Goal: Task Accomplishment & Management: Manage account settings

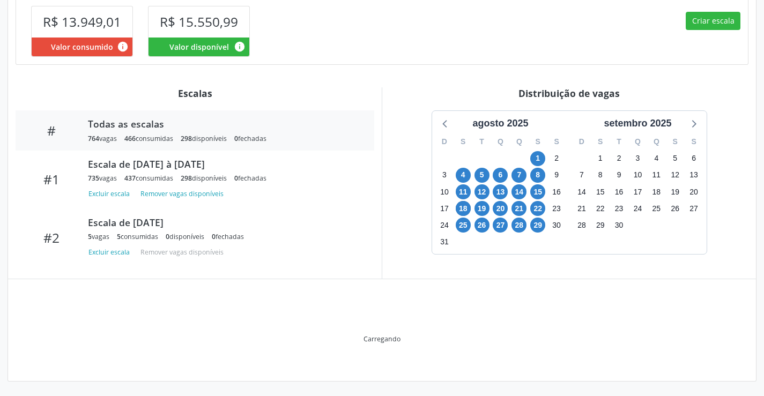
scroll to position [296, 0]
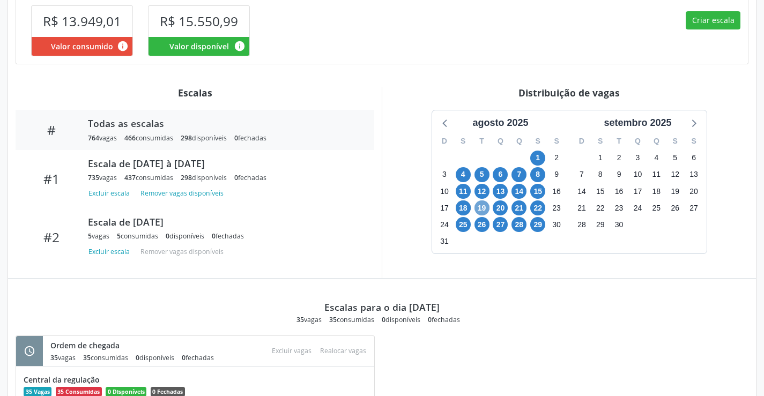
click at [483, 209] on span "19" at bounding box center [481, 207] width 15 height 15
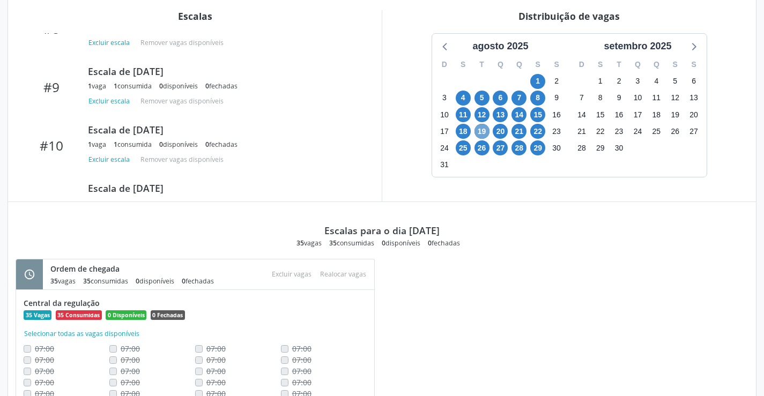
scroll to position [464, 0]
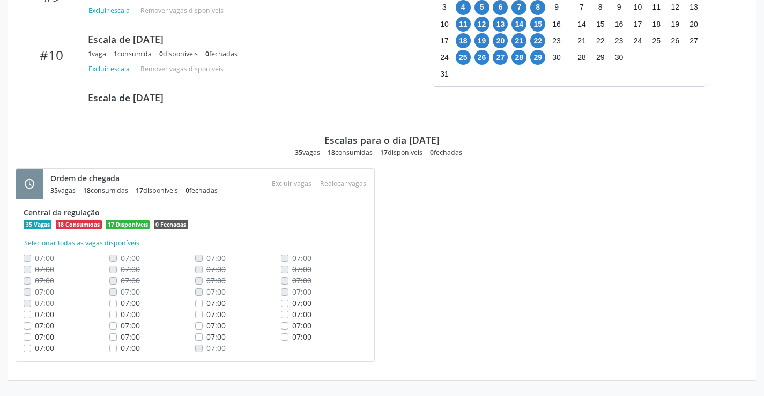
drag, startPoint x: 115, startPoint y: 347, endPoint x: 111, endPoint y: 316, distance: 31.8
click at [111, 316] on div "Central da regulação 35 Vagas 18 Consumidas 17 Disponíveis 0 Fechadas Seleciona…" at bounding box center [195, 280] width 343 height 147
click at [303, 337] on span "07:00" at bounding box center [301, 337] width 19 height 10
click at [288, 337] on input "07:00" at bounding box center [285, 336] width 8 height 10
checkbox input "true"
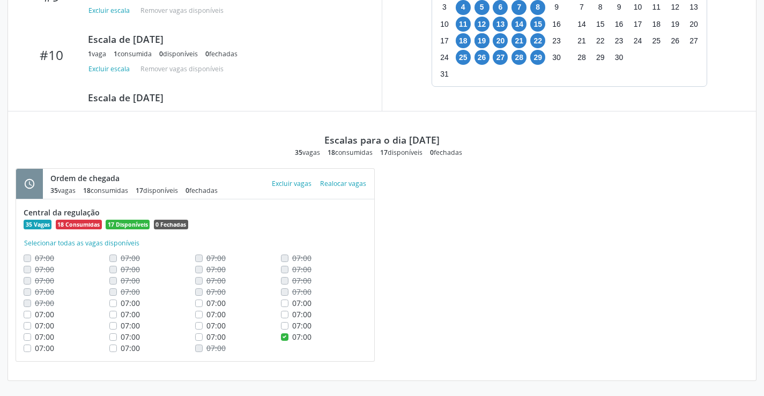
click at [292, 327] on label "07:00" at bounding box center [301, 325] width 19 height 11
click at [283, 327] on input "07:00" at bounding box center [285, 325] width 8 height 10
checkbox input "true"
click at [292, 313] on label "07:00" at bounding box center [301, 314] width 19 height 11
click at [287, 313] on input "07:00" at bounding box center [285, 314] width 8 height 10
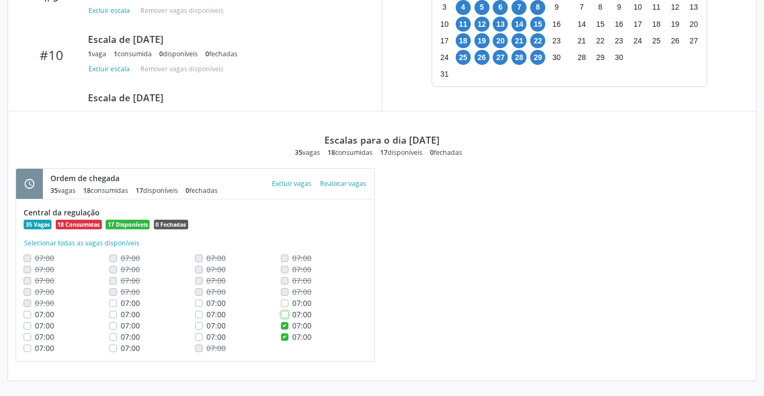
checkbox input "true"
click at [292, 303] on label "07:00" at bounding box center [301, 302] width 19 height 11
click at [284, 303] on input "07:00" at bounding box center [285, 302] width 8 height 10
checkbox input "true"
click at [210, 303] on span "07:00" at bounding box center [215, 303] width 19 height 10
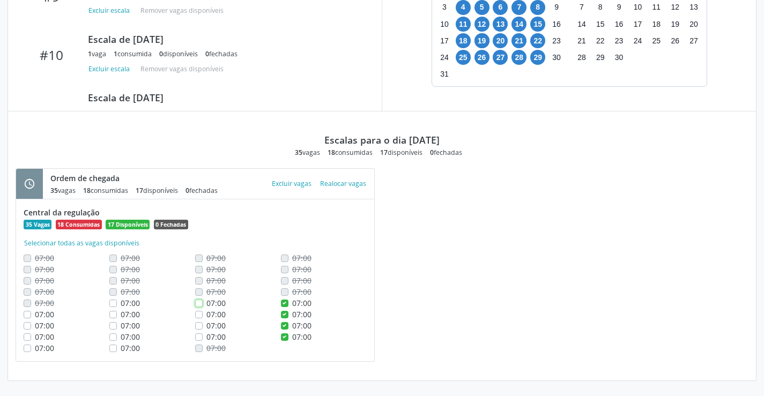
click at [203, 303] on input "07:00" at bounding box center [199, 302] width 8 height 10
checkbox input "true"
click at [209, 317] on span "07:00" at bounding box center [215, 314] width 19 height 10
click at [203, 317] on input "07:00" at bounding box center [199, 314] width 8 height 10
checkbox input "true"
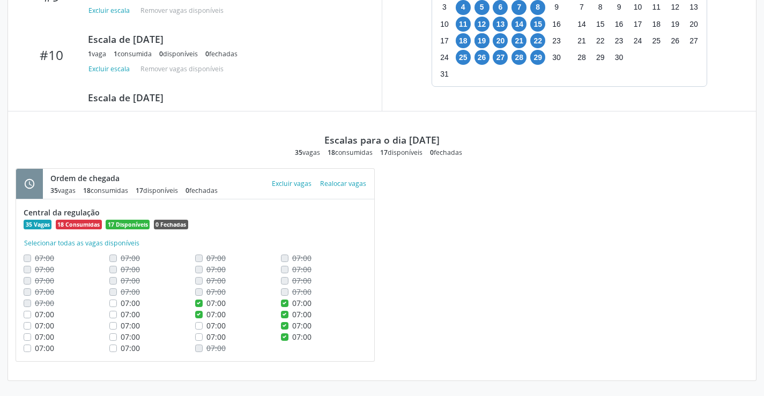
click at [213, 324] on span "07:00" at bounding box center [215, 325] width 19 height 10
click at [203, 324] on input "07:00" at bounding box center [199, 325] width 8 height 10
checkbox input "true"
click at [218, 335] on span "07:00" at bounding box center [215, 337] width 19 height 10
click at [203, 335] on input "07:00" at bounding box center [199, 336] width 8 height 10
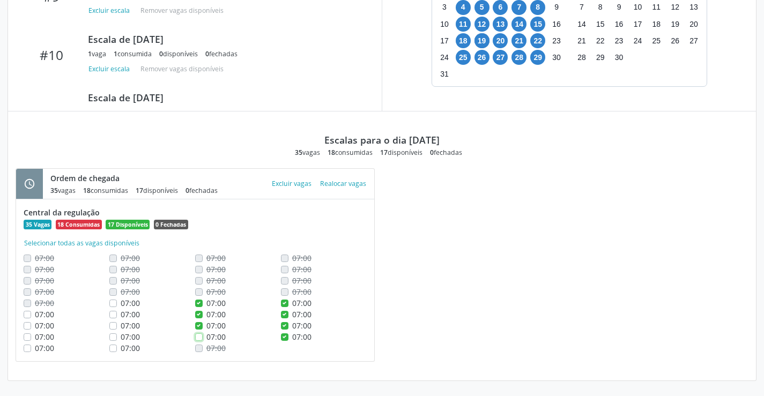
checkbox input "true"
click at [138, 304] on span "07:00" at bounding box center [130, 303] width 19 height 10
click at [117, 304] on input "07:00" at bounding box center [113, 302] width 8 height 10
checkbox input "true"
click at [136, 313] on span "07:00" at bounding box center [130, 314] width 19 height 10
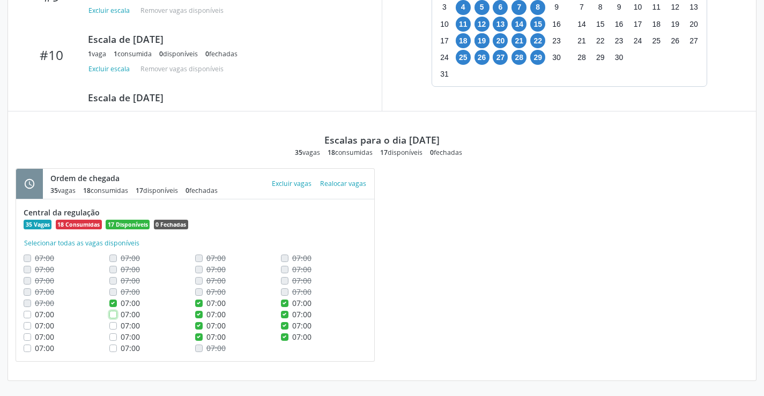
click at [117, 313] on input "07:00" at bounding box center [113, 314] width 8 height 10
checkbox input "true"
click at [296, 185] on button "Excluir vagas" at bounding box center [291, 183] width 48 height 14
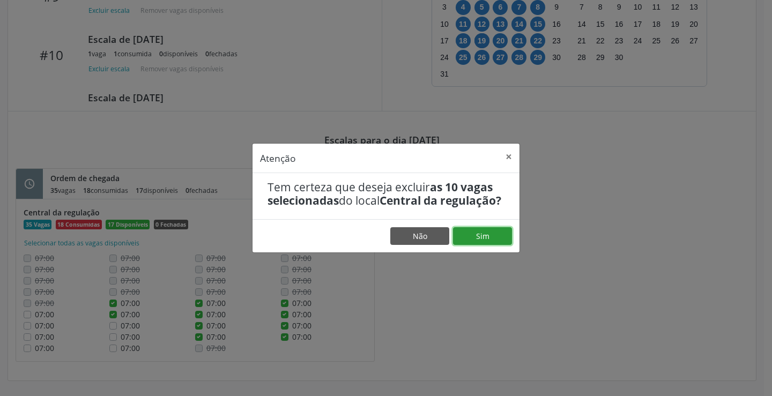
click at [468, 244] on button "Sim" at bounding box center [482, 236] width 59 height 18
click at [473, 242] on button "Sim" at bounding box center [482, 236] width 59 height 18
click at [496, 245] on button "Sim" at bounding box center [482, 236] width 59 height 18
click at [506, 146] on button "×" at bounding box center [508, 157] width 21 height 26
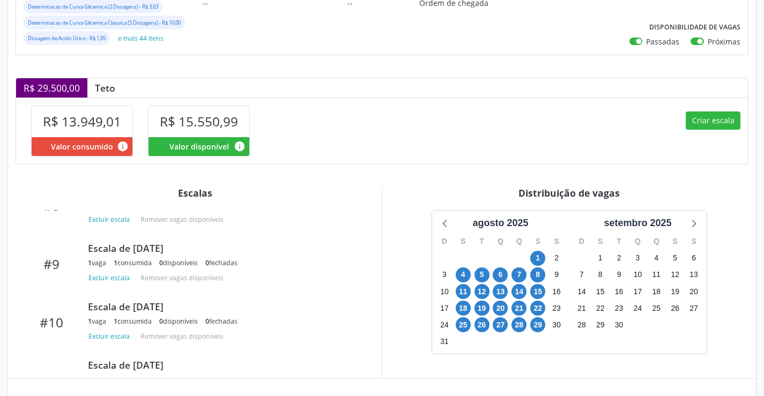
scroll to position [196, 0]
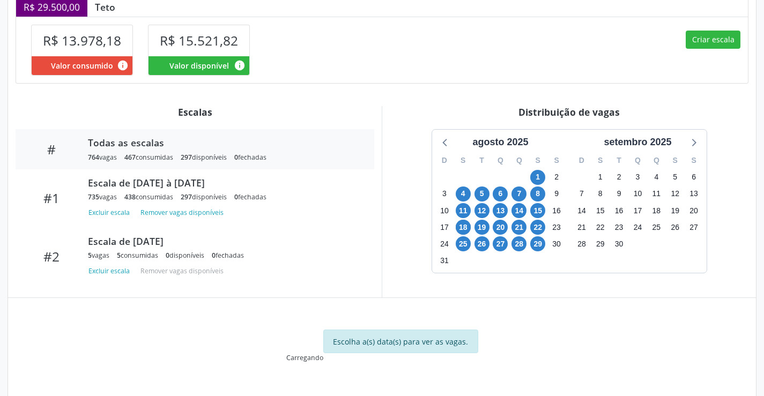
scroll to position [292, 0]
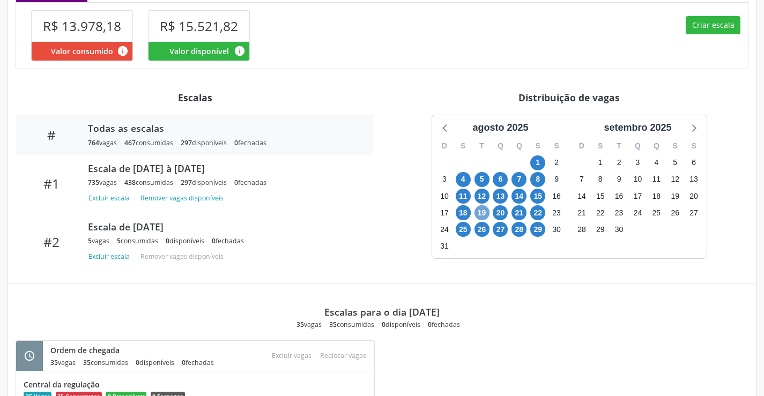
click at [481, 208] on span "19" at bounding box center [481, 212] width 15 height 15
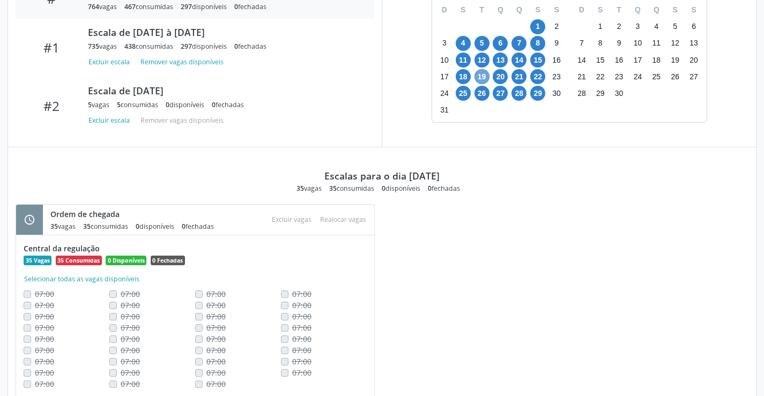
scroll to position [464, 0]
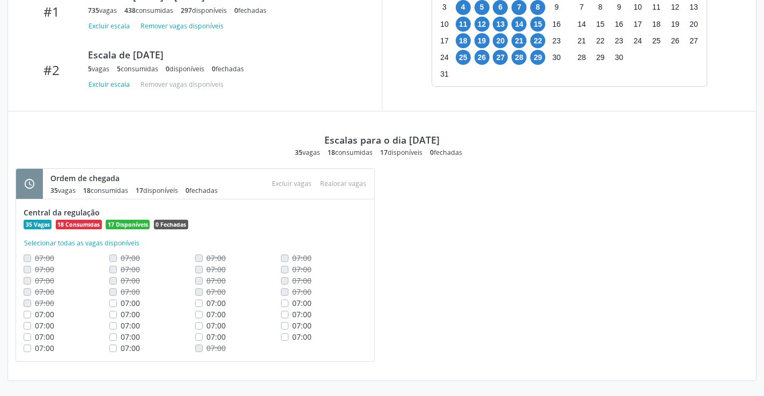
click at [296, 304] on span "07:00" at bounding box center [301, 303] width 19 height 10
click at [288, 304] on input "07:00" at bounding box center [285, 302] width 8 height 10
checkbox input "true"
click at [299, 313] on span "07:00" at bounding box center [301, 314] width 19 height 10
click at [288, 313] on input "07:00" at bounding box center [285, 314] width 8 height 10
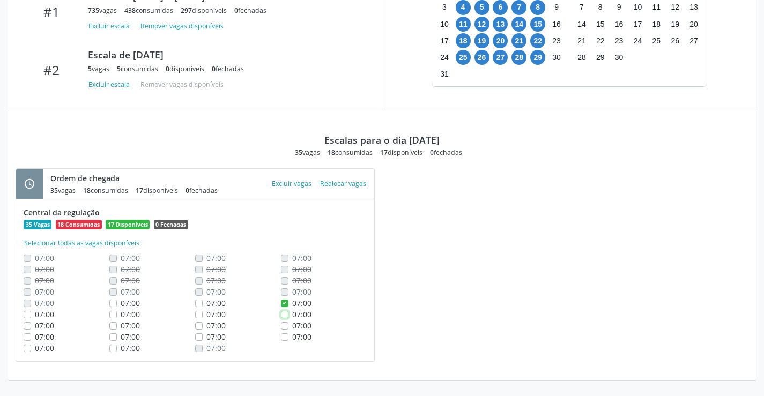
checkbox input "true"
click at [299, 320] on span "07:00" at bounding box center [301, 325] width 19 height 10
click at [288, 320] on input "07:00" at bounding box center [285, 325] width 8 height 10
checkbox input "true"
click at [299, 331] on label "07:00" at bounding box center [301, 336] width 19 height 11
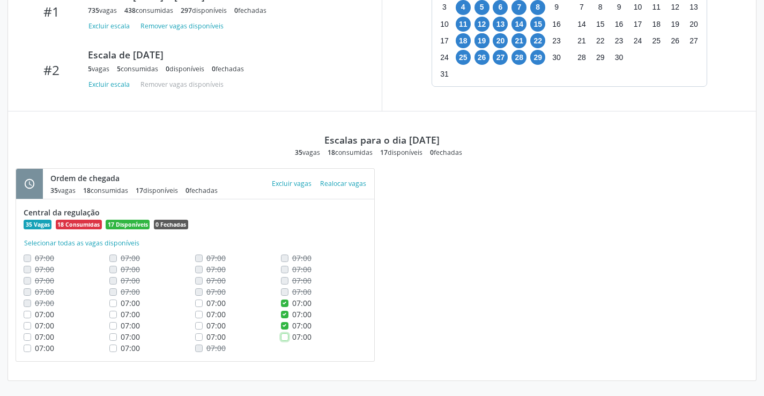
click at [288, 331] on input "07:00" at bounding box center [285, 336] width 8 height 10
checkbox input "true"
click at [225, 302] on span "07:00" at bounding box center [215, 303] width 19 height 10
click at [203, 302] on input "07:00" at bounding box center [199, 302] width 8 height 10
checkbox input "true"
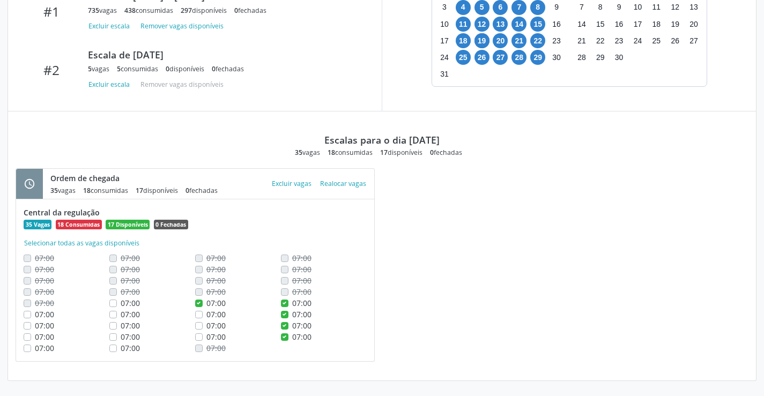
click at [225, 323] on span "07:00" at bounding box center [215, 325] width 19 height 10
click at [203, 323] on input "07:00" at bounding box center [199, 325] width 8 height 10
checkbox input "true"
click at [219, 334] on span "07:00" at bounding box center [215, 337] width 19 height 10
click at [203, 334] on input "07:00" at bounding box center [199, 336] width 8 height 10
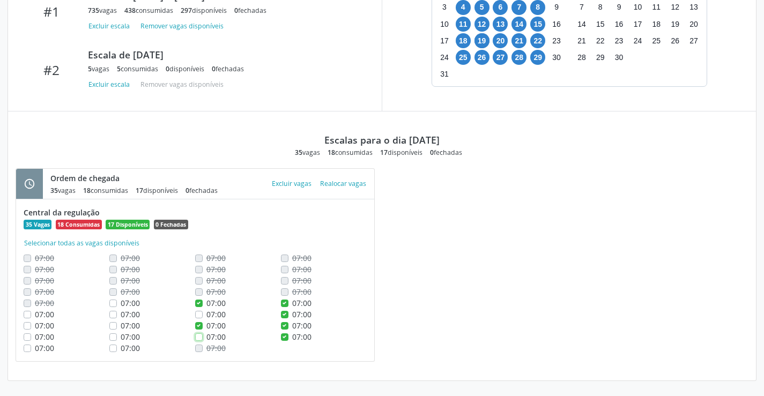
checkbox input "true"
click at [218, 314] on span "07:00" at bounding box center [215, 314] width 19 height 10
click at [203, 314] on input "07:00" at bounding box center [199, 314] width 8 height 10
checkbox input "true"
click at [126, 303] on span "07:00" at bounding box center [130, 303] width 19 height 10
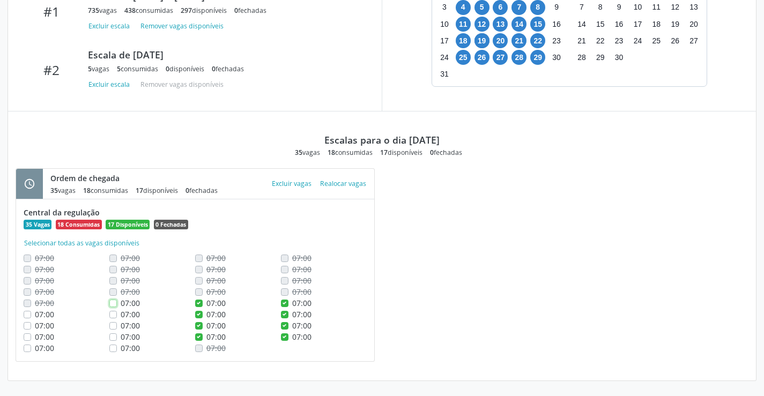
click at [117, 303] on input "07:00" at bounding box center [113, 302] width 8 height 10
checkbox input "true"
click at [131, 315] on span "07:00" at bounding box center [130, 314] width 19 height 10
click at [117, 315] on input "07:00" at bounding box center [113, 314] width 8 height 10
checkbox input "true"
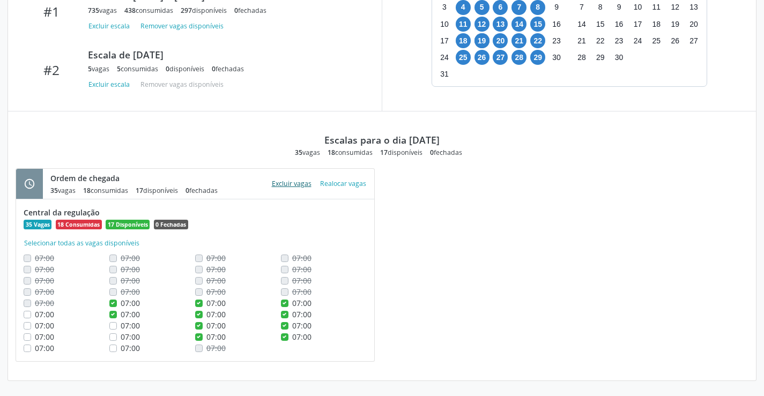
click at [296, 185] on button "Excluir vagas" at bounding box center [291, 183] width 48 height 14
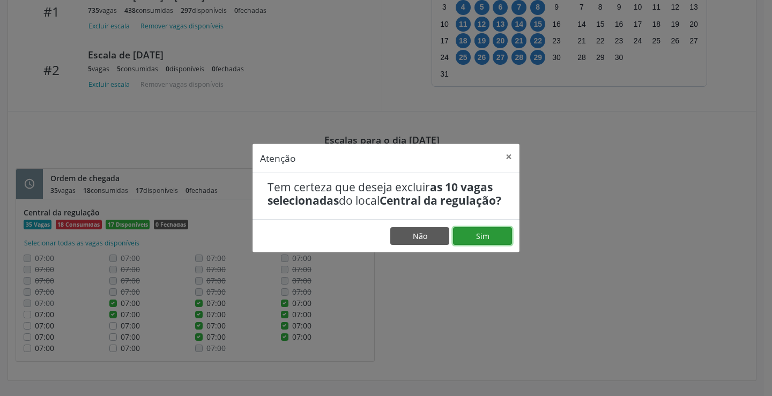
click at [467, 245] on button "Sim" at bounding box center [482, 236] width 59 height 18
click at [424, 240] on button "Não" at bounding box center [419, 236] width 59 height 18
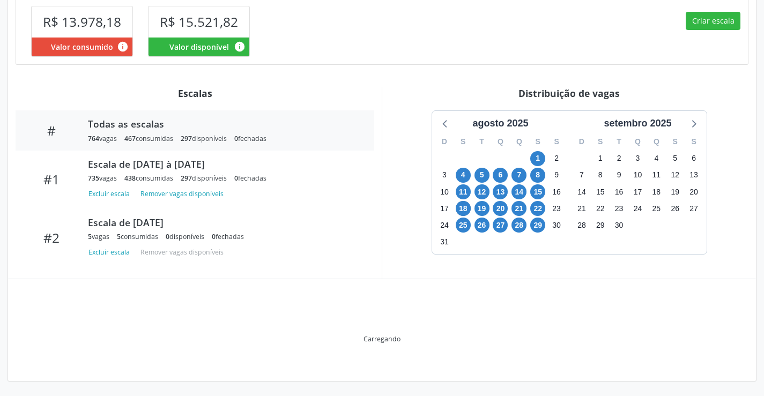
scroll to position [296, 0]
click at [478, 212] on span "19" at bounding box center [481, 207] width 15 height 15
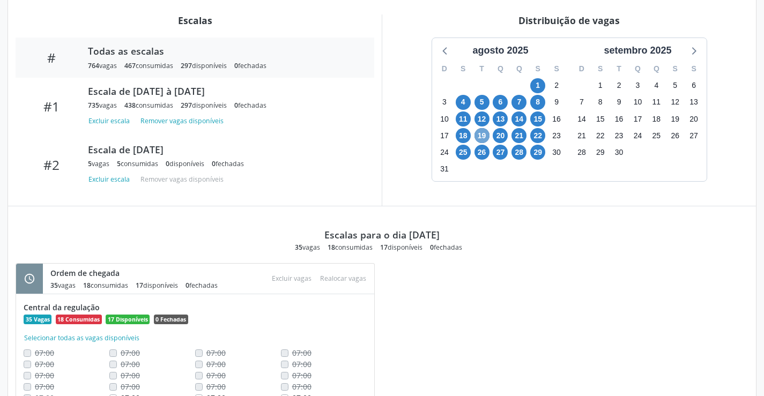
scroll to position [464, 0]
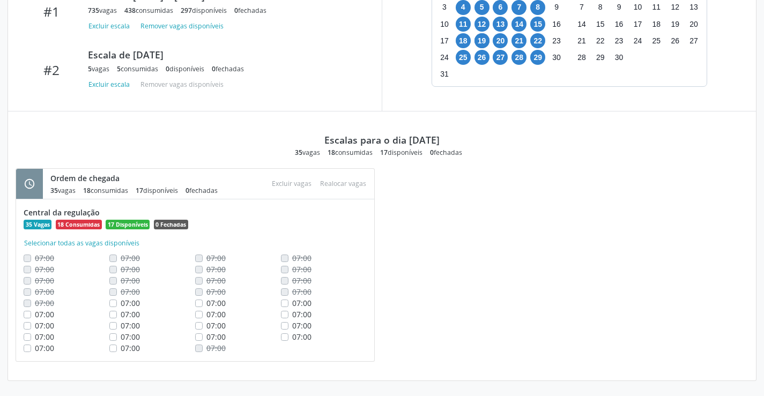
click at [35, 313] on span "07:00" at bounding box center [44, 314] width 19 height 10
click at [31, 313] on input "07:00" at bounding box center [28, 314] width 8 height 10
checkbox input "true"
click at [36, 326] on span "07:00" at bounding box center [44, 325] width 19 height 10
click at [31, 326] on input "07:00" at bounding box center [28, 325] width 8 height 10
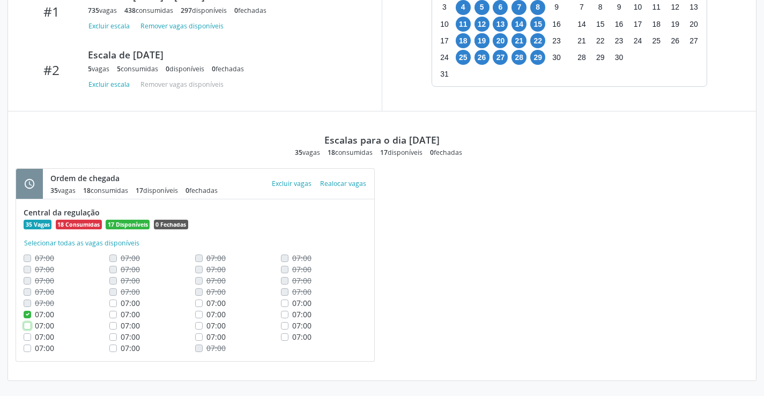
checkbox input "true"
click at [39, 333] on span "07:00" at bounding box center [44, 337] width 19 height 10
click at [31, 333] on input "07:00" at bounding box center [28, 336] width 8 height 10
checkbox input "true"
click at [306, 177] on button "Excluir vagas" at bounding box center [291, 183] width 48 height 14
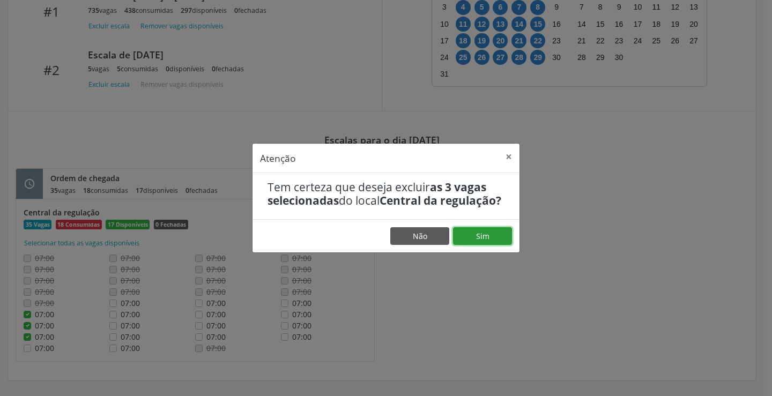
click at [491, 245] on button "Sim" at bounding box center [482, 236] width 59 height 18
click at [490, 242] on button "Sim" at bounding box center [482, 236] width 59 height 18
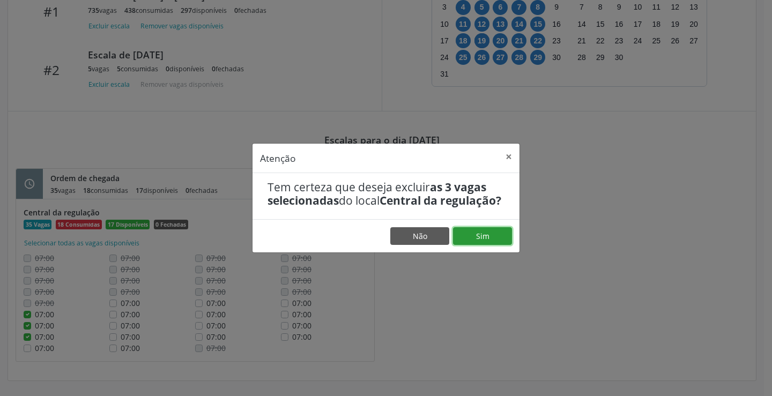
click at [490, 242] on button "Sim" at bounding box center [482, 236] width 59 height 18
click at [425, 244] on button "Não" at bounding box center [419, 236] width 59 height 18
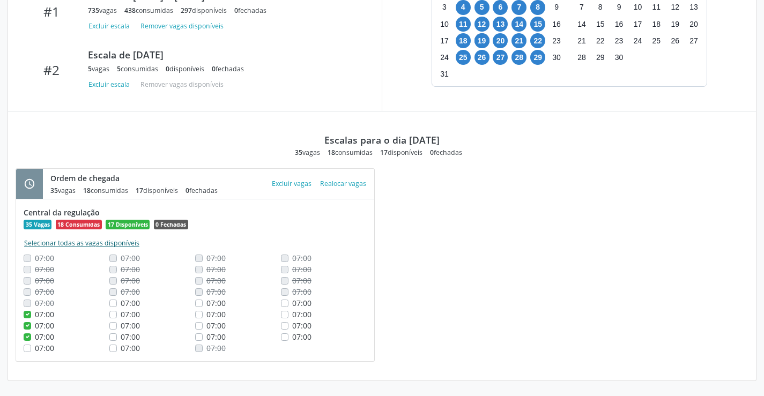
click at [78, 241] on button "Selecionar todas as vagas disponíveis" at bounding box center [82, 243] width 116 height 11
checkbox input "true"
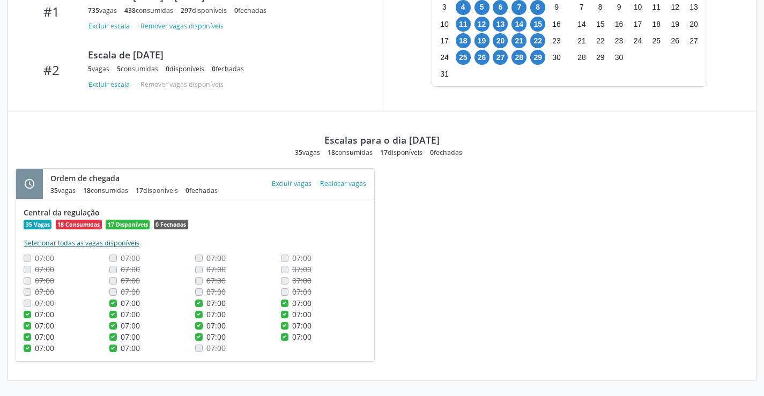
checkbox input "true"
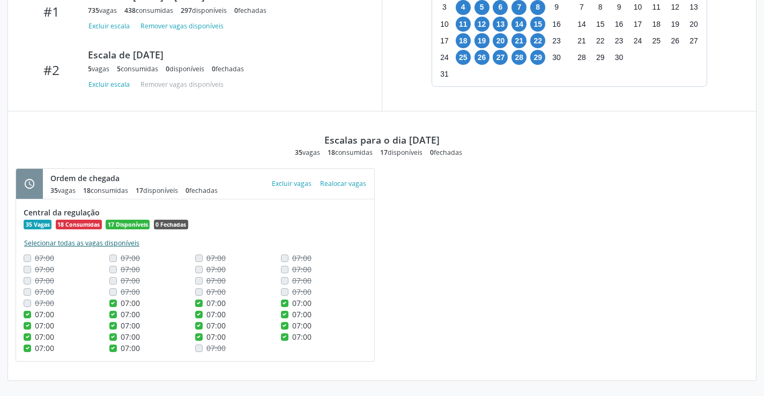
checkbox input "true"
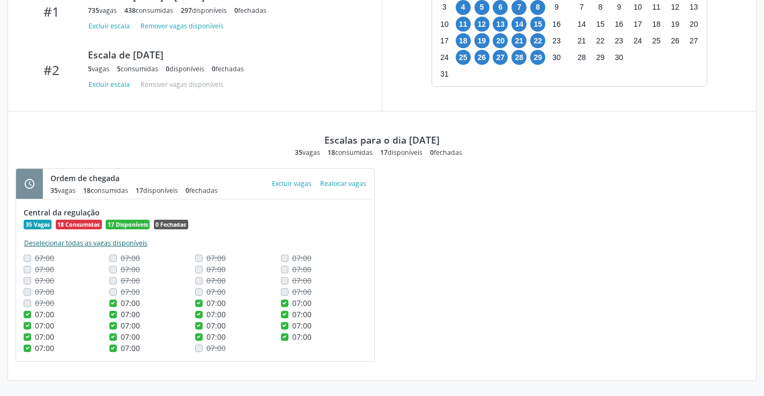
click at [78, 241] on button "Deselecionar todas as vagas disponíveis" at bounding box center [86, 243] width 124 height 11
checkbox input "false"
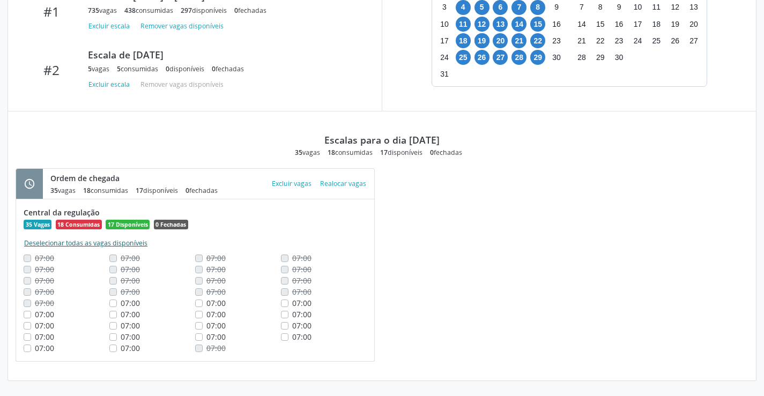
checkbox input "false"
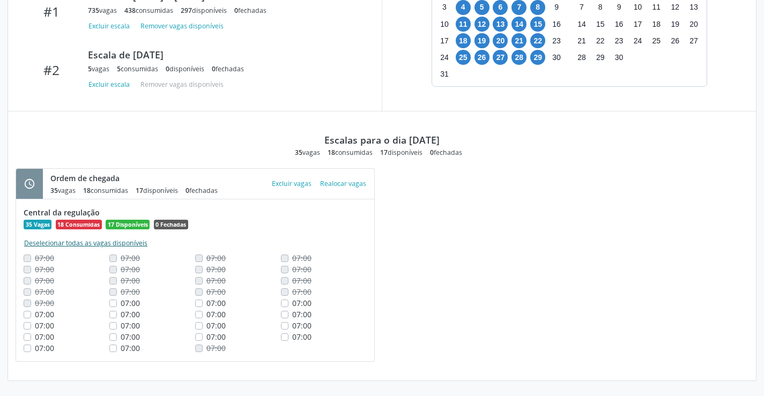
checkbox input "false"
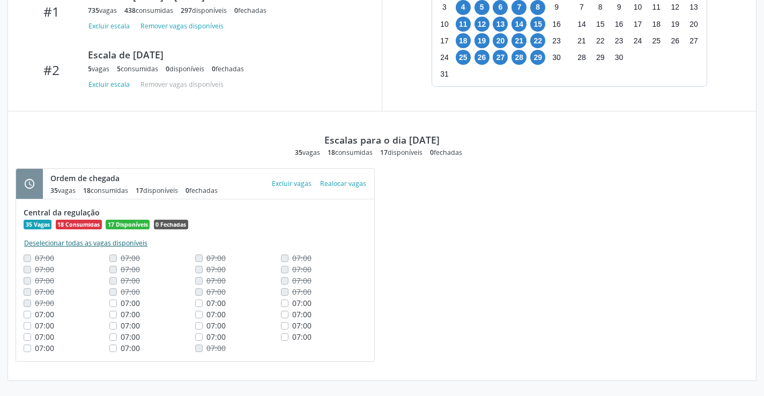
checkbox input "false"
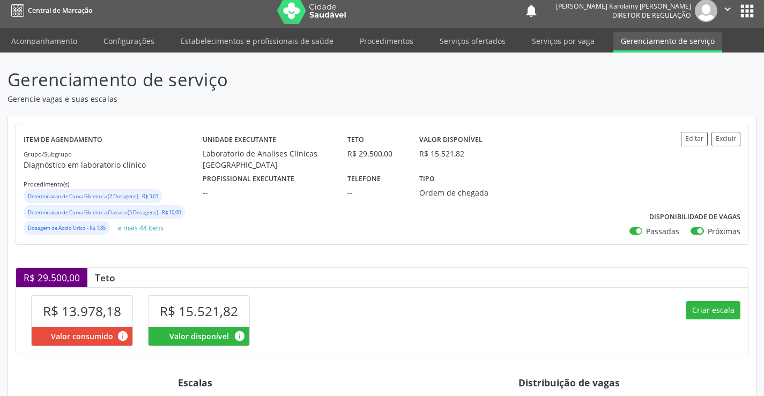
scroll to position [0, 0]
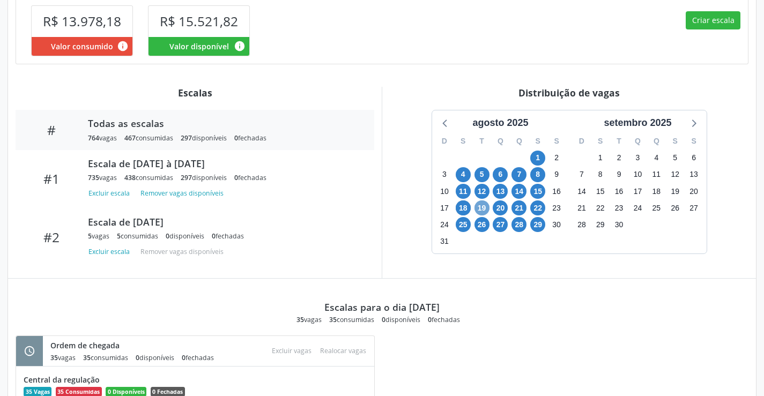
click at [481, 208] on span "19" at bounding box center [481, 207] width 15 height 15
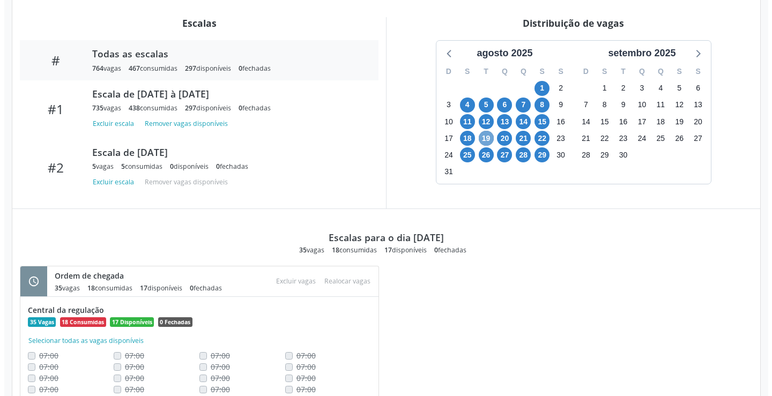
scroll to position [464, 0]
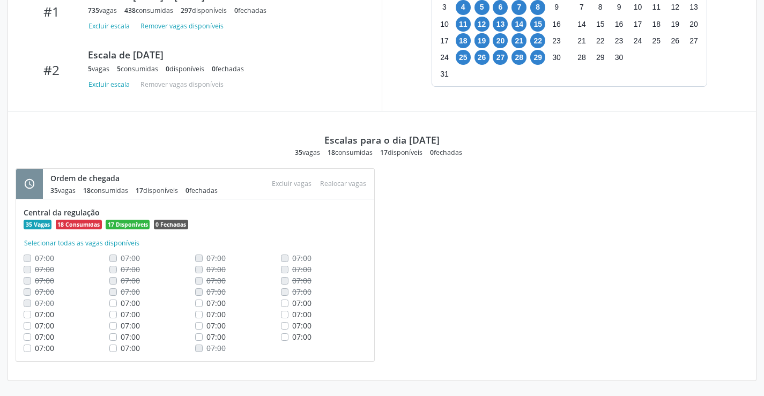
click at [48, 319] on span "07:00" at bounding box center [44, 314] width 19 height 10
click at [31, 318] on input "07:00" at bounding box center [28, 314] width 8 height 10
checkbox input "true"
click at [49, 326] on span "07:00" at bounding box center [44, 325] width 19 height 10
click at [31, 326] on input "07:00" at bounding box center [28, 325] width 8 height 10
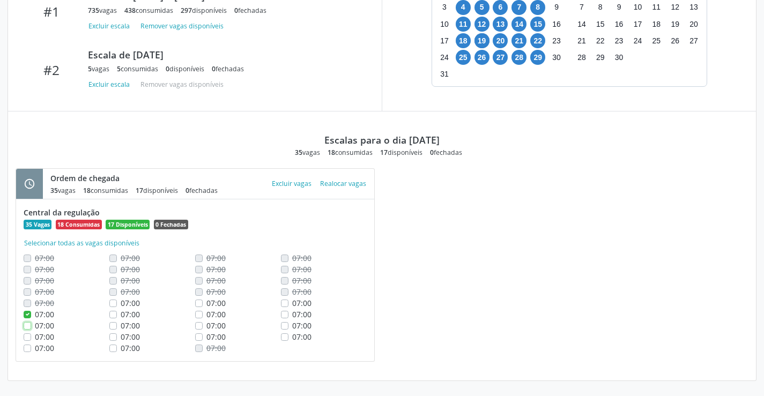
checkbox input "true"
click at [50, 332] on span "07:00" at bounding box center [44, 337] width 19 height 10
click at [31, 332] on input "07:00" at bounding box center [28, 336] width 8 height 10
click at [51, 341] on span "07:00" at bounding box center [44, 337] width 19 height 10
click at [31, 341] on input "07:00" at bounding box center [28, 336] width 8 height 10
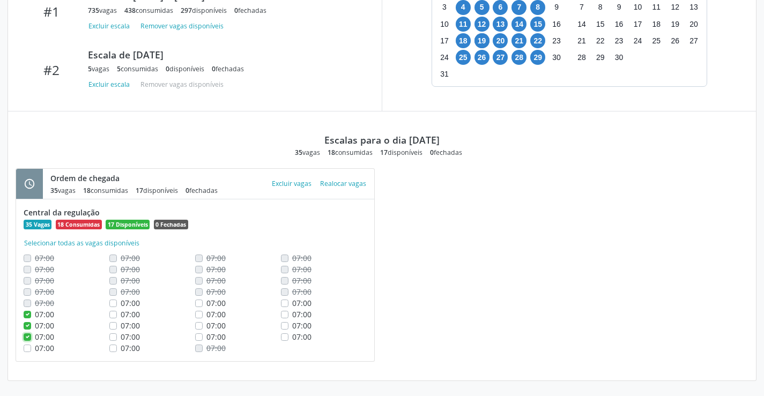
checkbox input "false"
click at [296, 183] on button "Excluir vagas" at bounding box center [291, 183] width 48 height 14
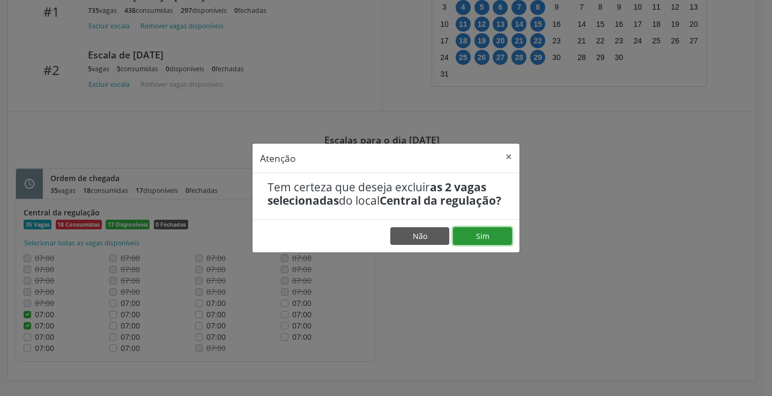
click at [478, 236] on button "Sim" at bounding box center [482, 236] width 59 height 18
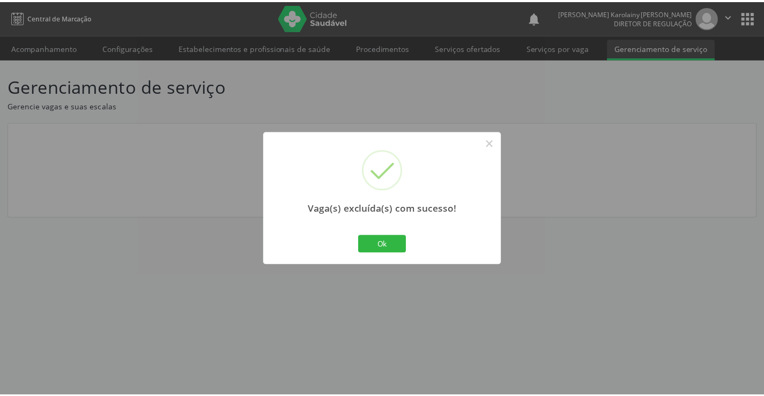
scroll to position [0, 0]
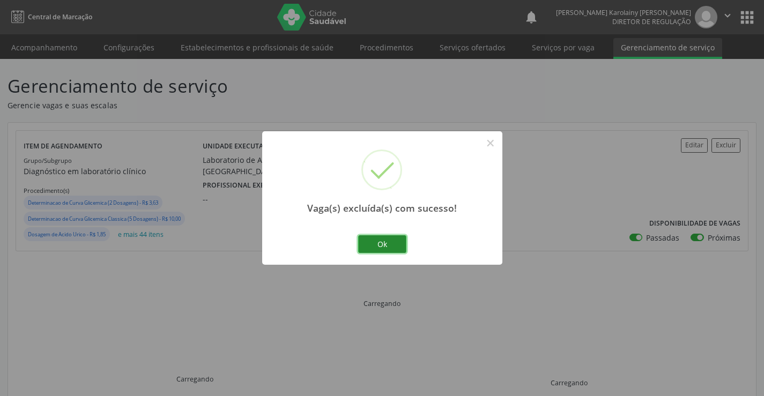
click at [387, 236] on button "Ok" at bounding box center [382, 244] width 48 height 18
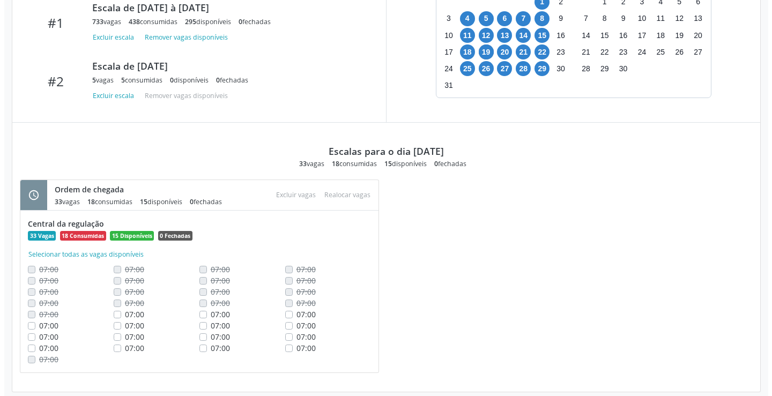
scroll to position [464, 0]
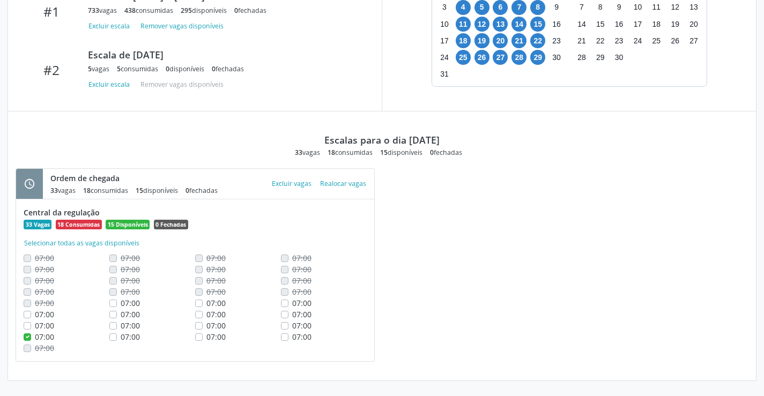
click at [35, 327] on label "07:00" at bounding box center [44, 325] width 19 height 11
click at [29, 327] on input "07:00" at bounding box center [28, 325] width 8 height 10
checkbox input "true"
click at [35, 314] on label "07:00" at bounding box center [44, 314] width 19 height 11
click at [25, 314] on input "07:00" at bounding box center [28, 314] width 8 height 10
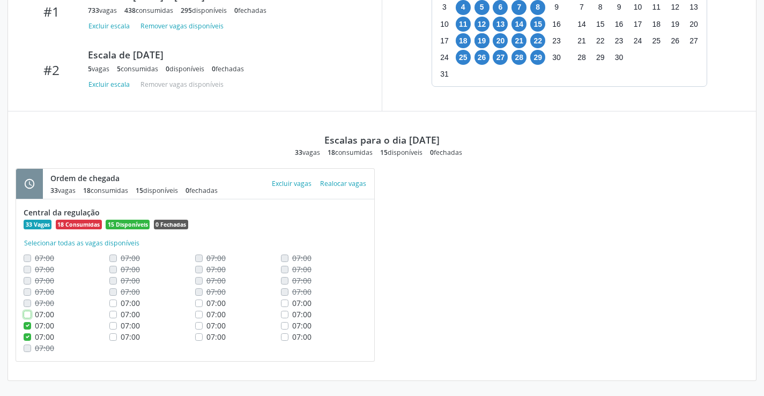
checkbox input "true"
click at [278, 183] on button "Excluir vagas" at bounding box center [291, 183] width 48 height 14
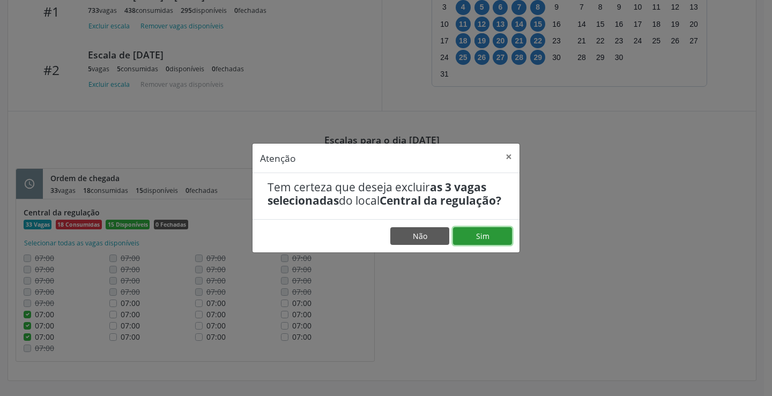
click at [468, 242] on button "Sim" at bounding box center [482, 236] width 59 height 18
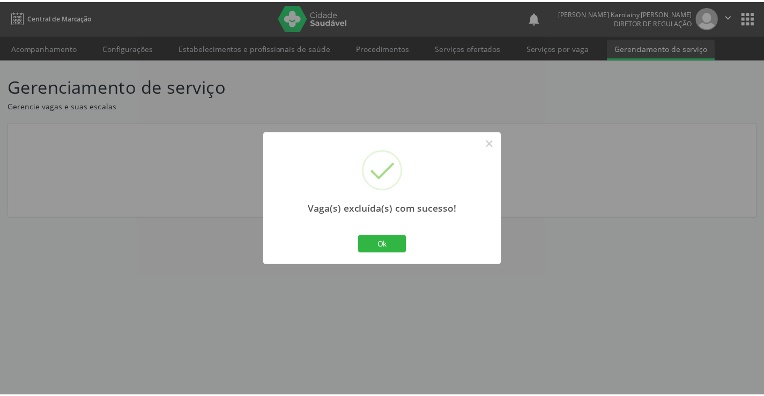
scroll to position [0, 0]
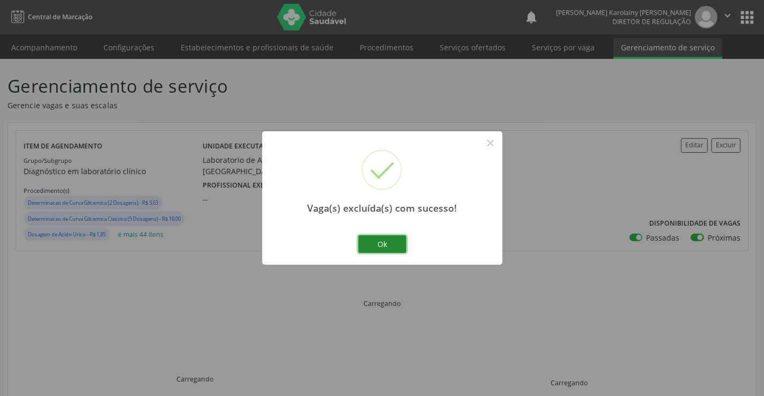
click at [393, 244] on button "Ok" at bounding box center [382, 244] width 48 height 18
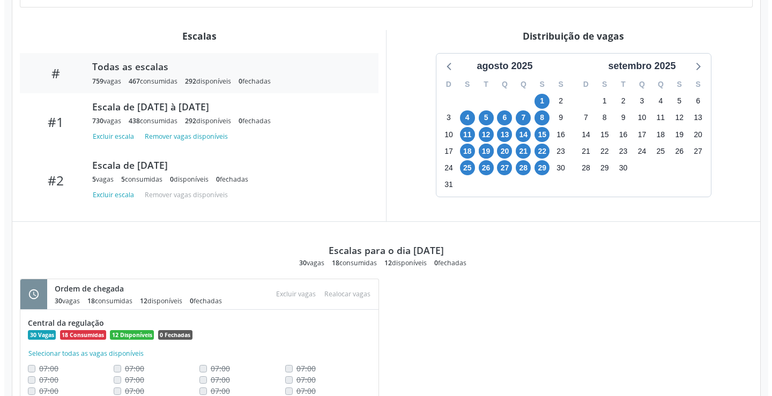
scroll to position [452, 0]
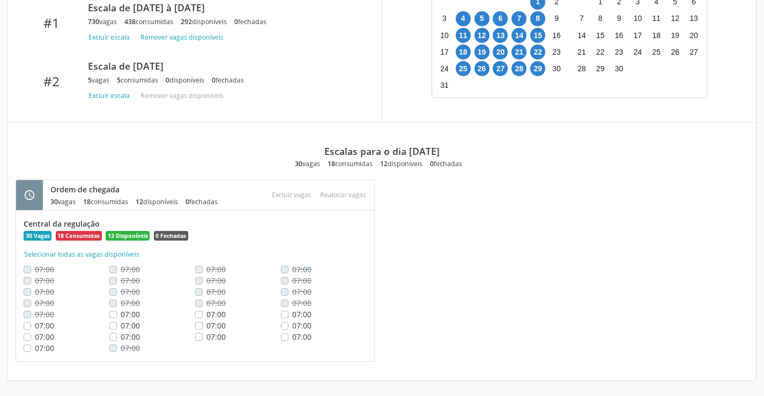
click at [289, 315] on div "07:00" at bounding box center [324, 314] width 86 height 11
click at [290, 325] on div "07:00" at bounding box center [324, 325] width 86 height 11
click at [292, 315] on label "07:00" at bounding box center [301, 314] width 19 height 11
click at [284, 315] on input "07:00" at bounding box center [285, 314] width 8 height 10
checkbox input "true"
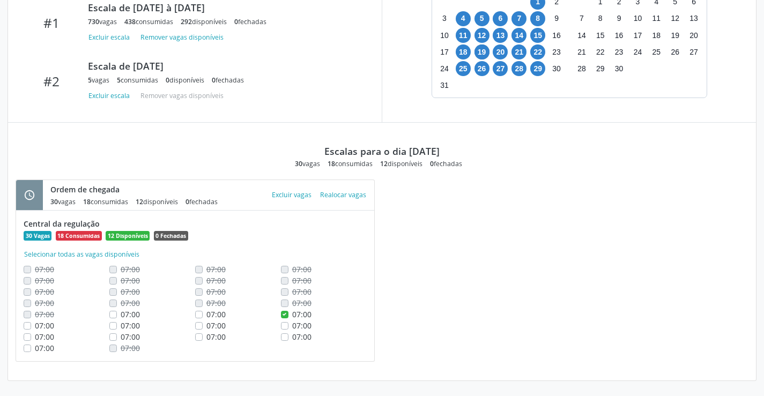
click at [292, 326] on label "07:00" at bounding box center [301, 325] width 19 height 11
click at [284, 326] on input "07:00" at bounding box center [285, 325] width 8 height 10
checkbox input "true"
click at [292, 339] on label "07:00" at bounding box center [301, 336] width 19 height 11
click at [284, 339] on input "07:00" at bounding box center [285, 336] width 8 height 10
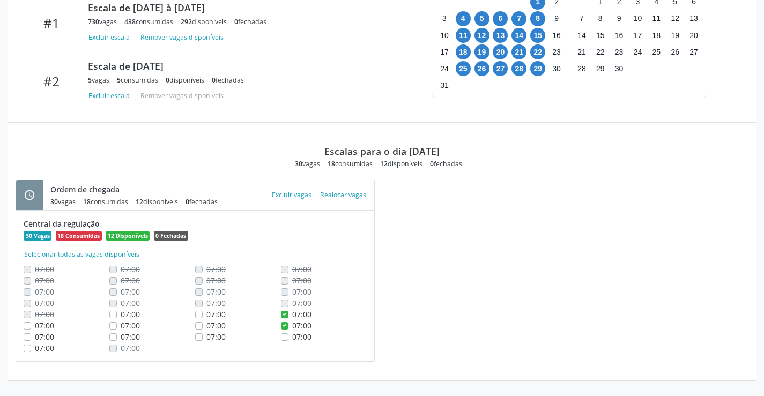
checkbox input "true"
click at [220, 334] on span "07:00" at bounding box center [215, 337] width 19 height 10
click at [203, 334] on input "07:00" at bounding box center [199, 336] width 8 height 10
checkbox input "true"
click at [215, 329] on span "07:00" at bounding box center [215, 325] width 19 height 10
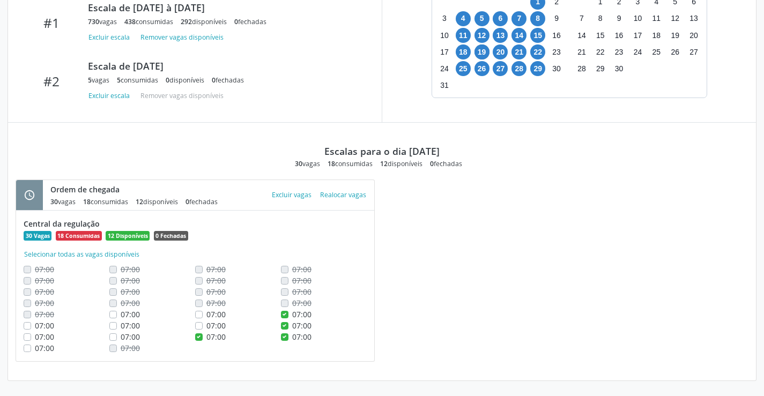
click at [203, 329] on input "07:00" at bounding box center [199, 325] width 8 height 10
checkbox input "true"
click at [279, 202] on button "Excluir vagas" at bounding box center [291, 195] width 48 height 14
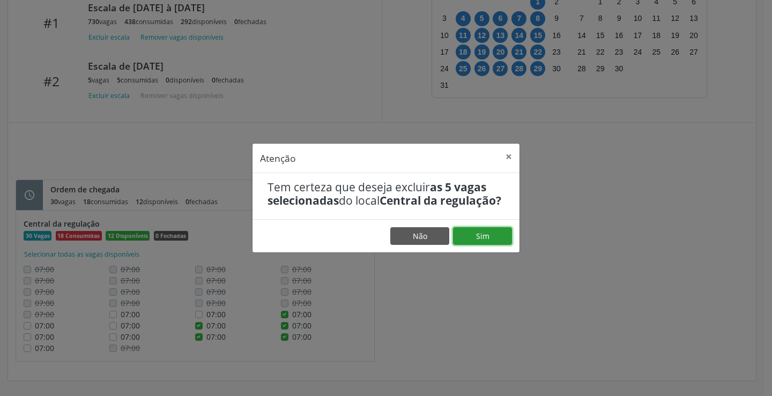
click at [468, 242] on button "Sim" at bounding box center [482, 236] width 59 height 18
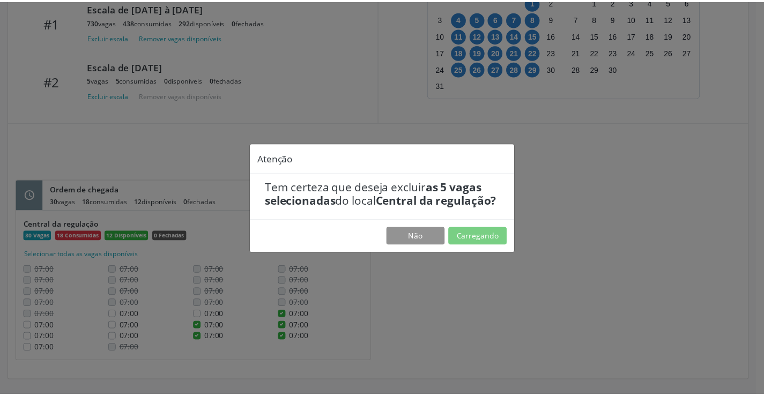
scroll to position [0, 0]
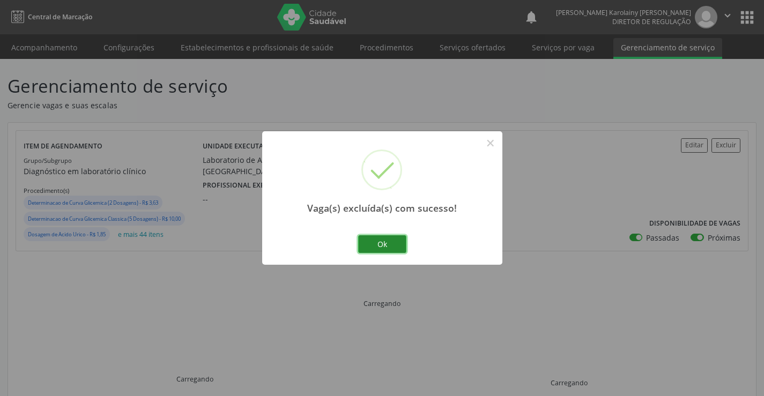
click at [365, 242] on button "Ok" at bounding box center [382, 244] width 48 height 18
